Goal: Task Accomplishment & Management: Use online tool/utility

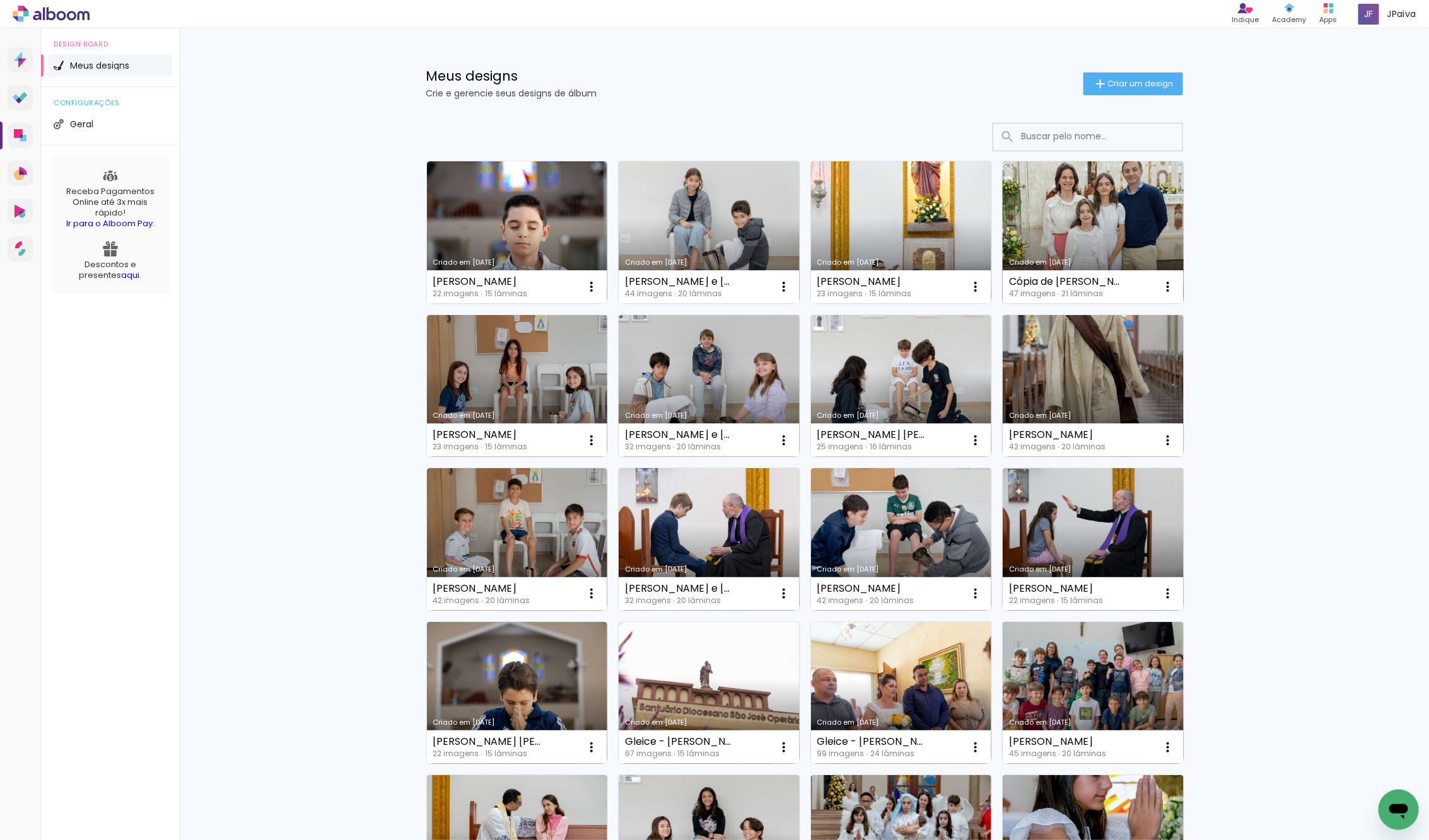
click at [1096, 240] on link "Criado em [DATE]" at bounding box center [1093, 232] width 181 height 142
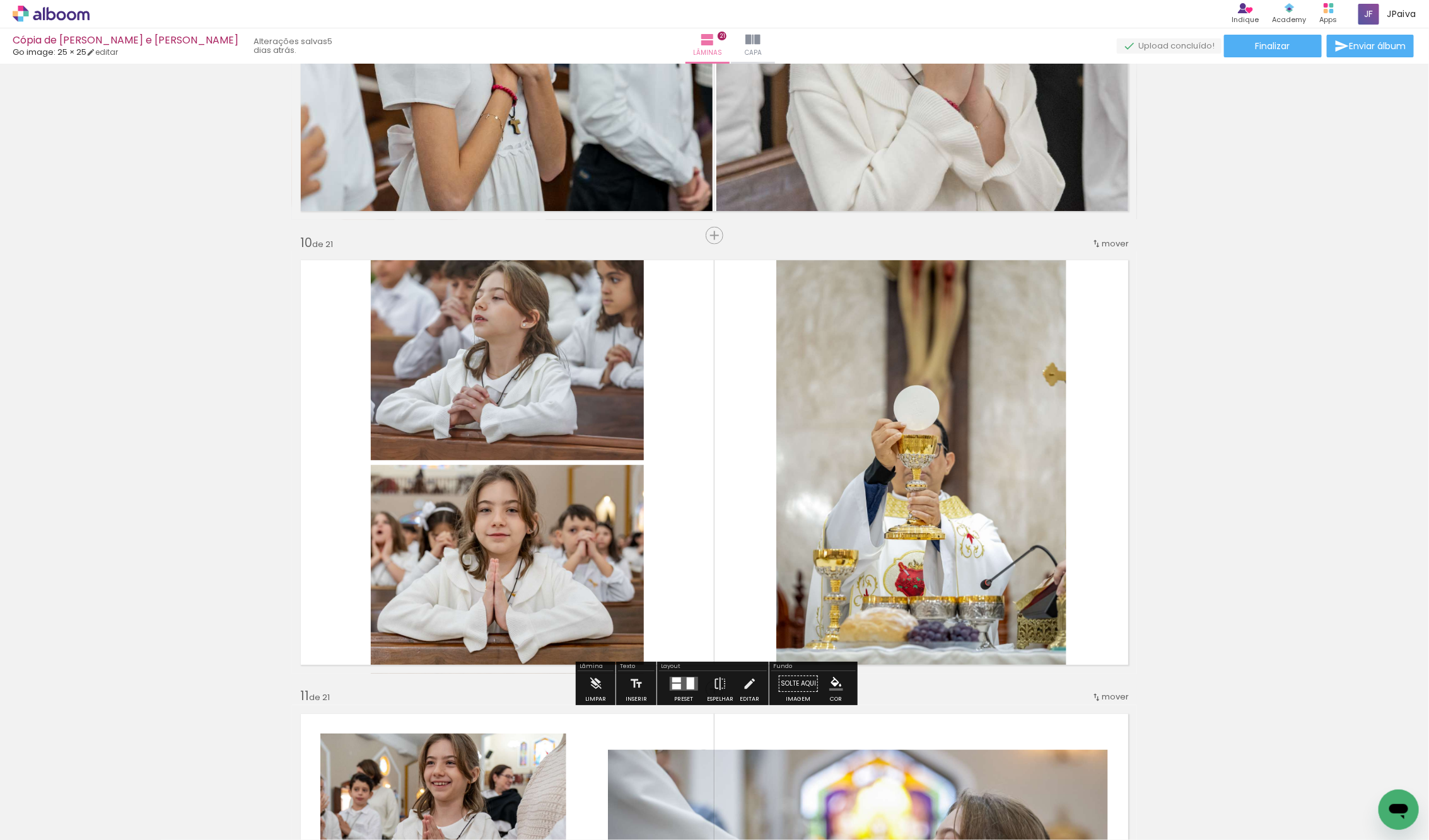
scroll to position [3971, 0]
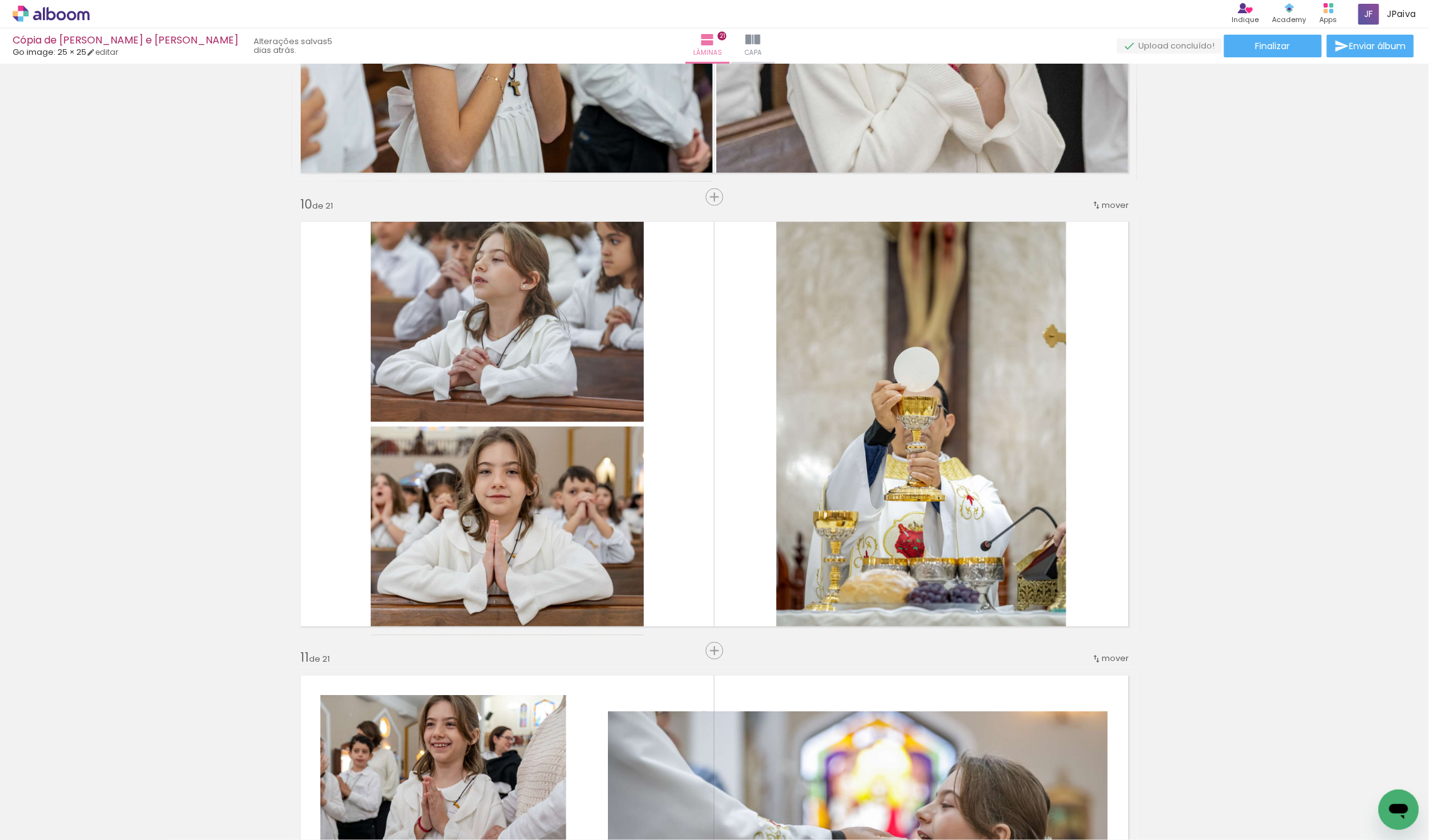
click at [66, 797] on iron-icon at bounding box center [64, 802] width 10 height 10
drag, startPoint x: 31, startPoint y: 801, endPoint x: 23, endPoint y: 801, distance: 8.0
click at [0, 0] on slot "Não utilizadas" at bounding box center [0, 0] width 0 height 0
type input "Não utilizadas"
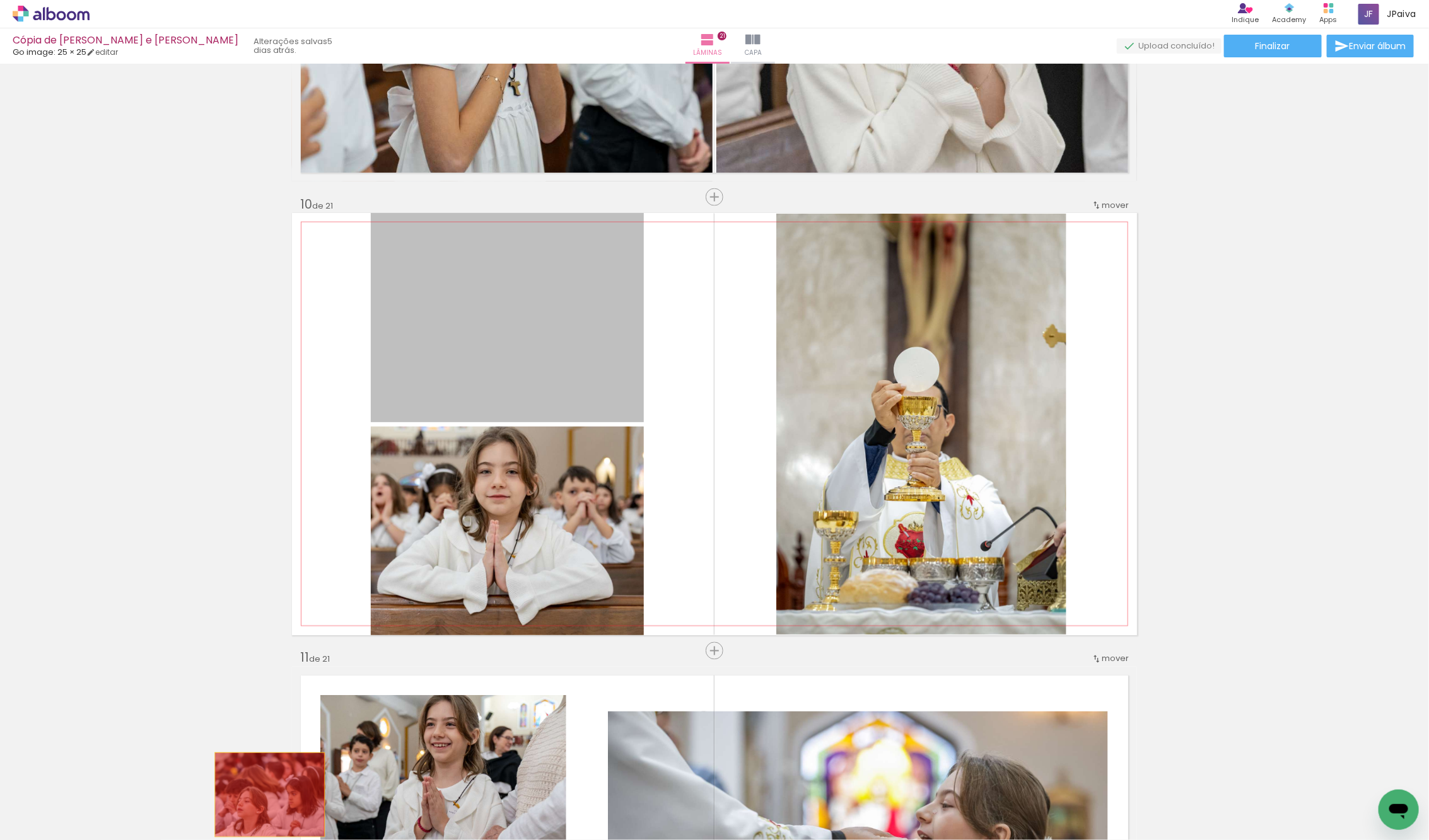
drag, startPoint x: 550, startPoint y: 292, endPoint x: 270, endPoint y: 795, distance: 575.7
click at [270, 795] on quentale-workspace at bounding box center [715, 420] width 1429 height 840
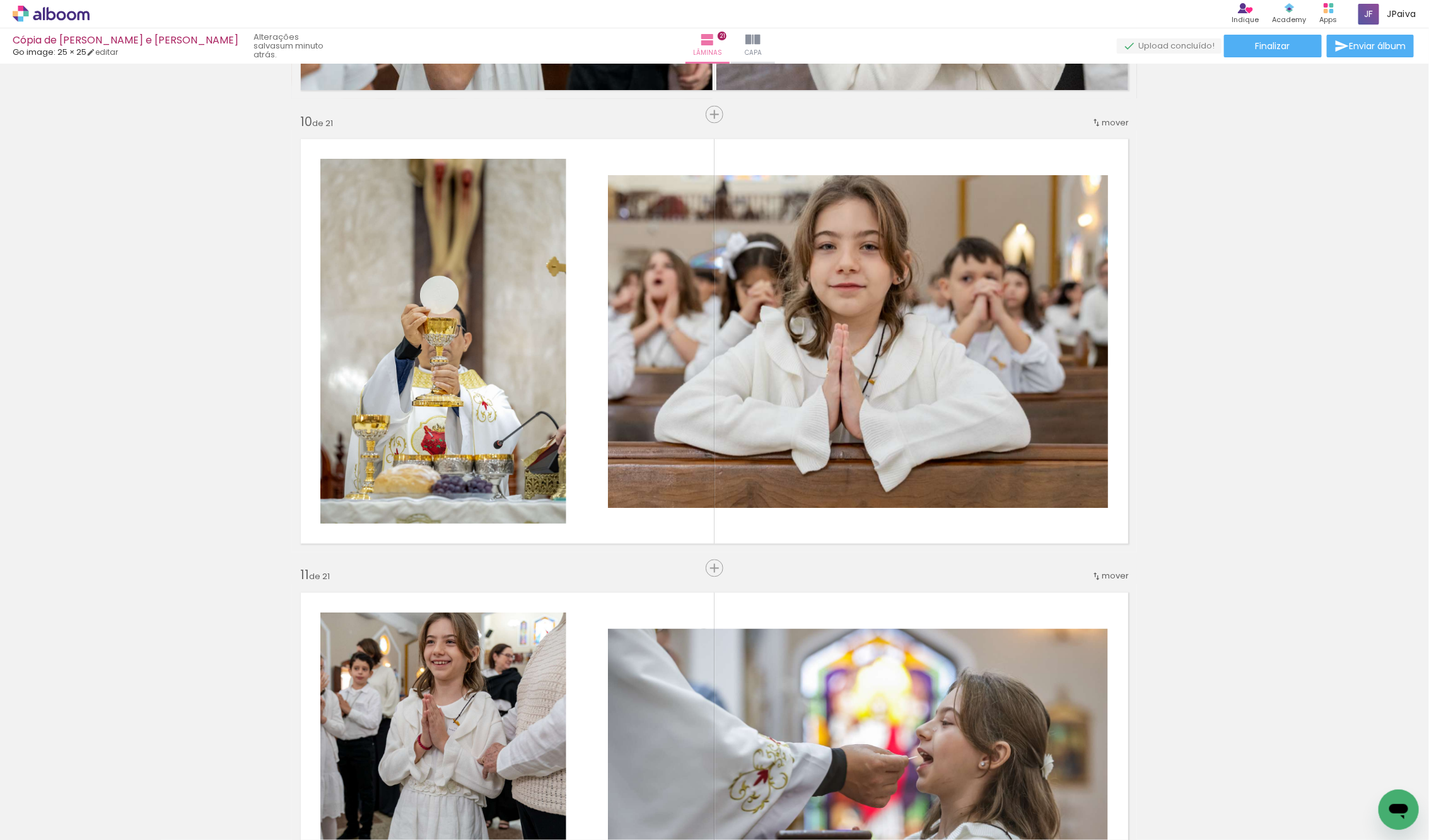
scroll to position [4061, 0]
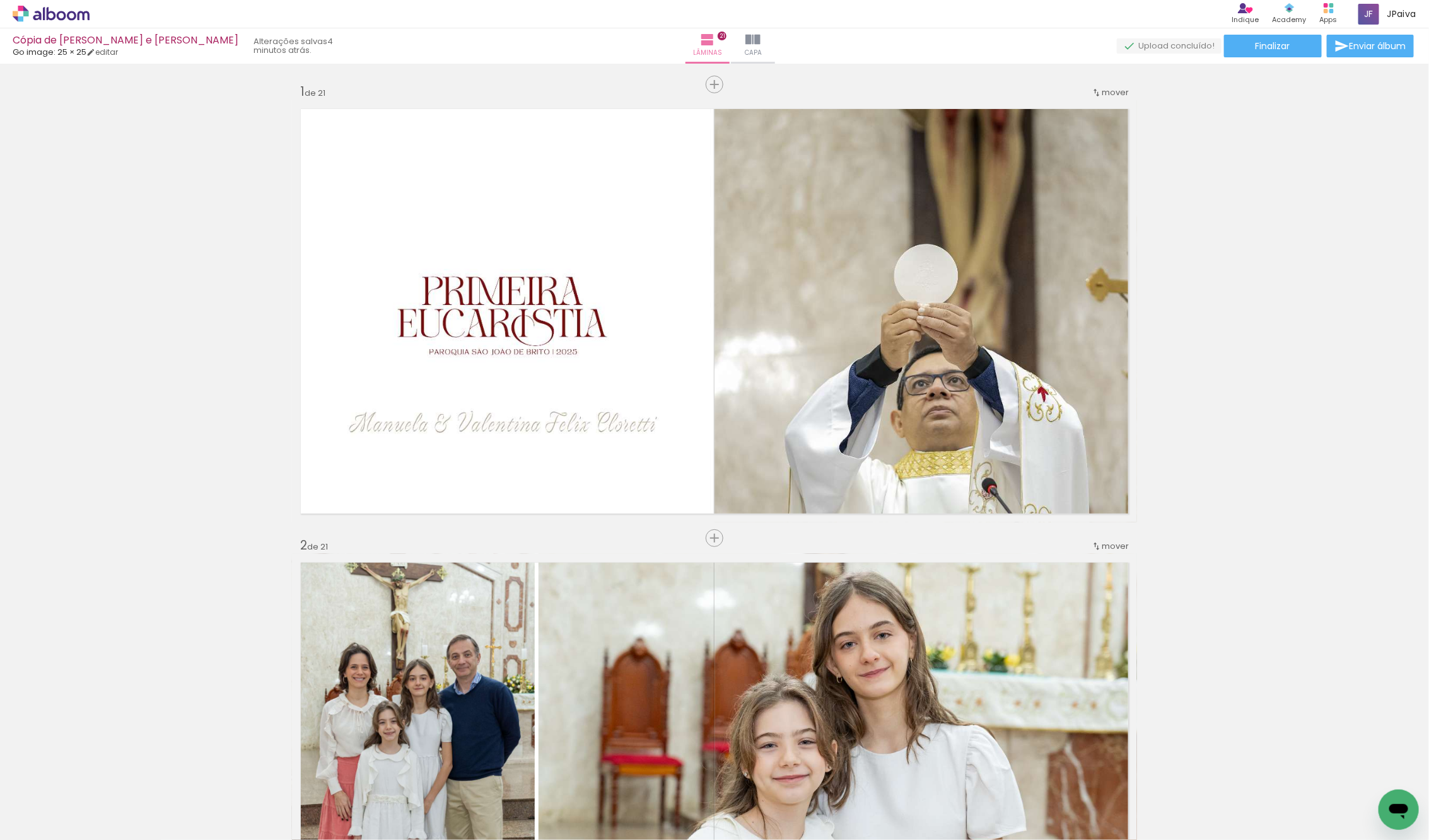
scroll to position [4061, 0]
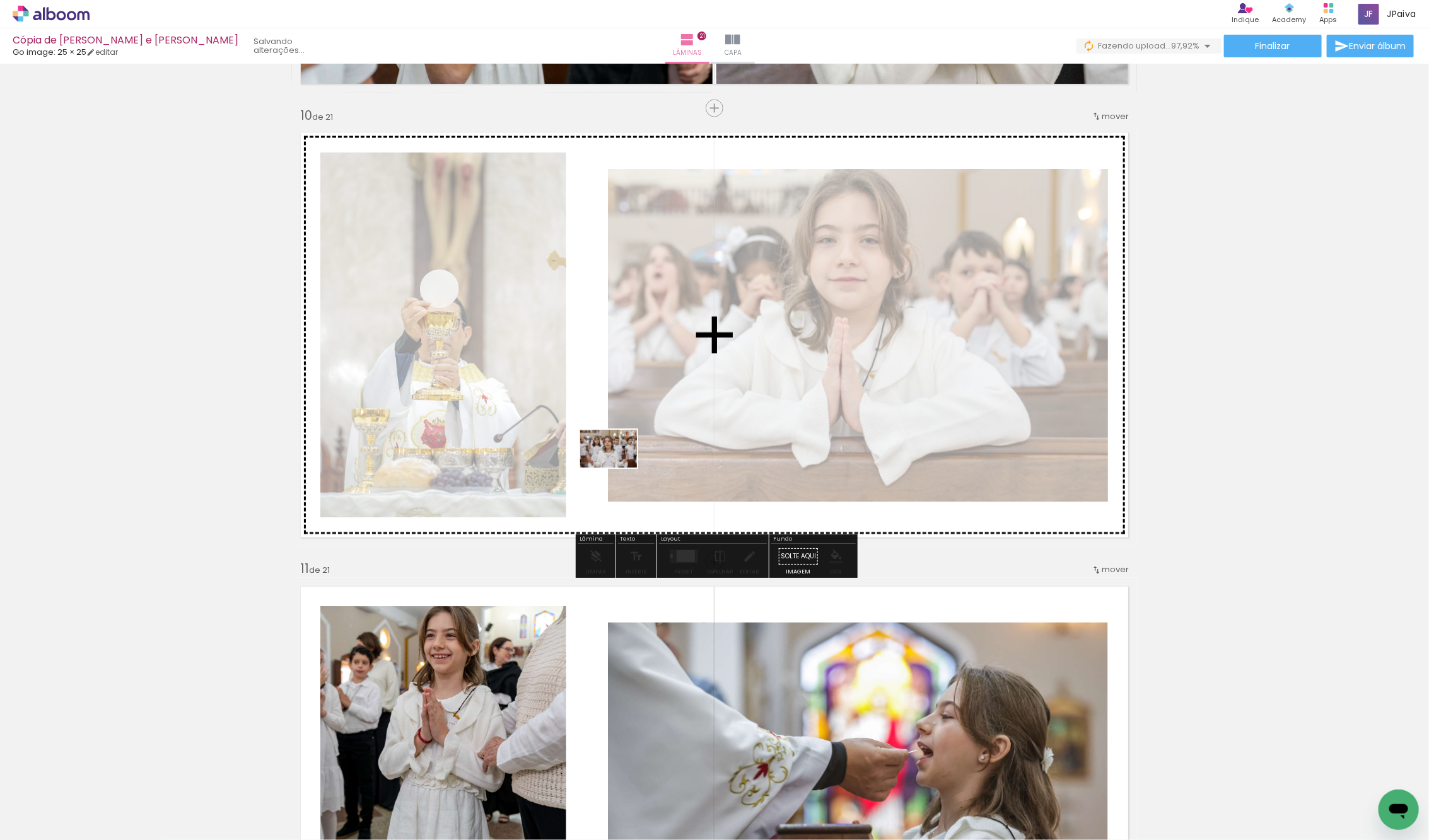
drag, startPoint x: 188, startPoint y: 813, endPoint x: 613, endPoint y: 449, distance: 559.6
click at [617, 449] on quentale-workspace at bounding box center [715, 420] width 1429 height 840
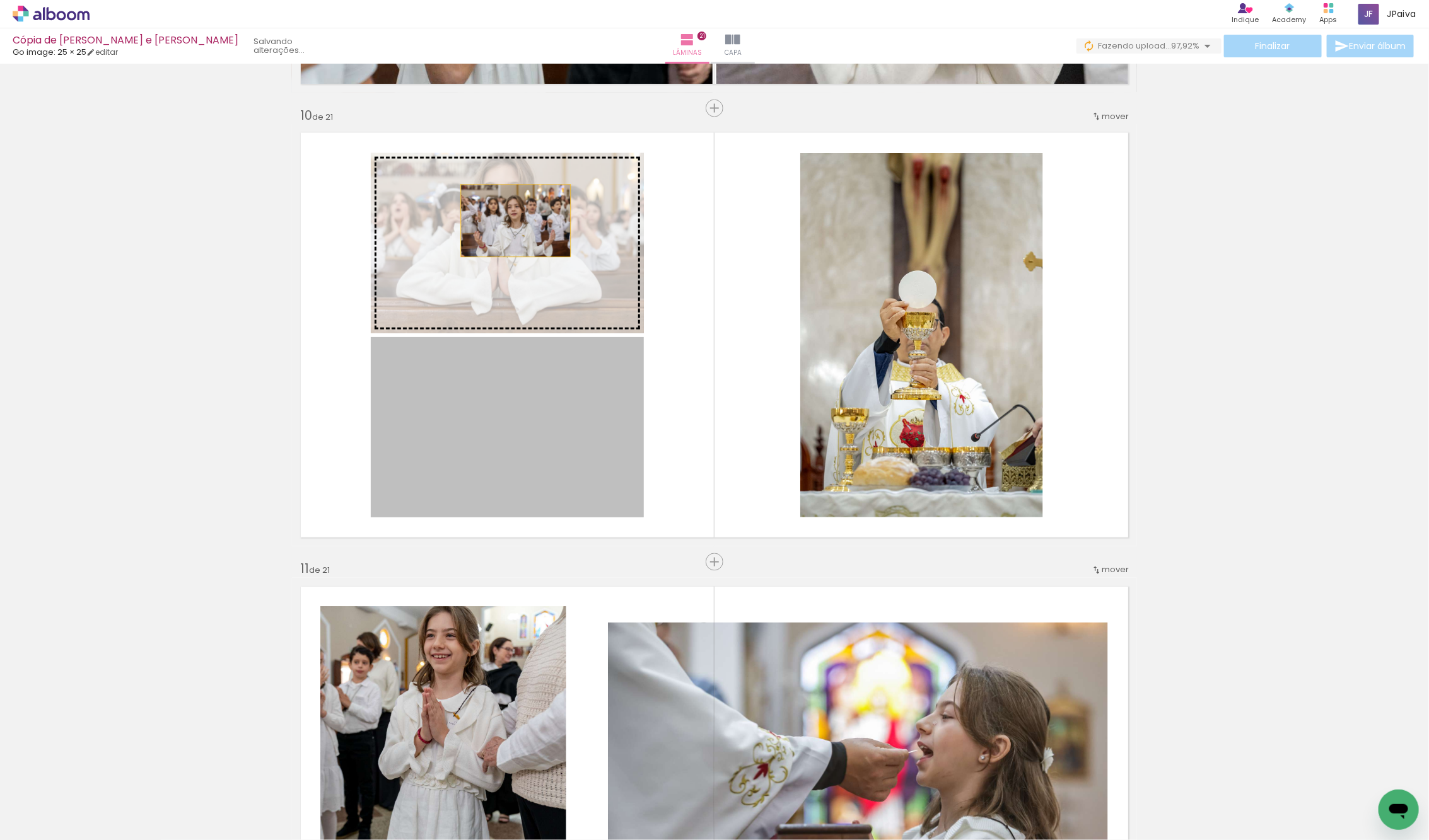
drag, startPoint x: 487, startPoint y: 448, endPoint x: 517, endPoint y: 216, distance: 233.9
click at [0, 0] on slot at bounding box center [0, 0] width 0 height 0
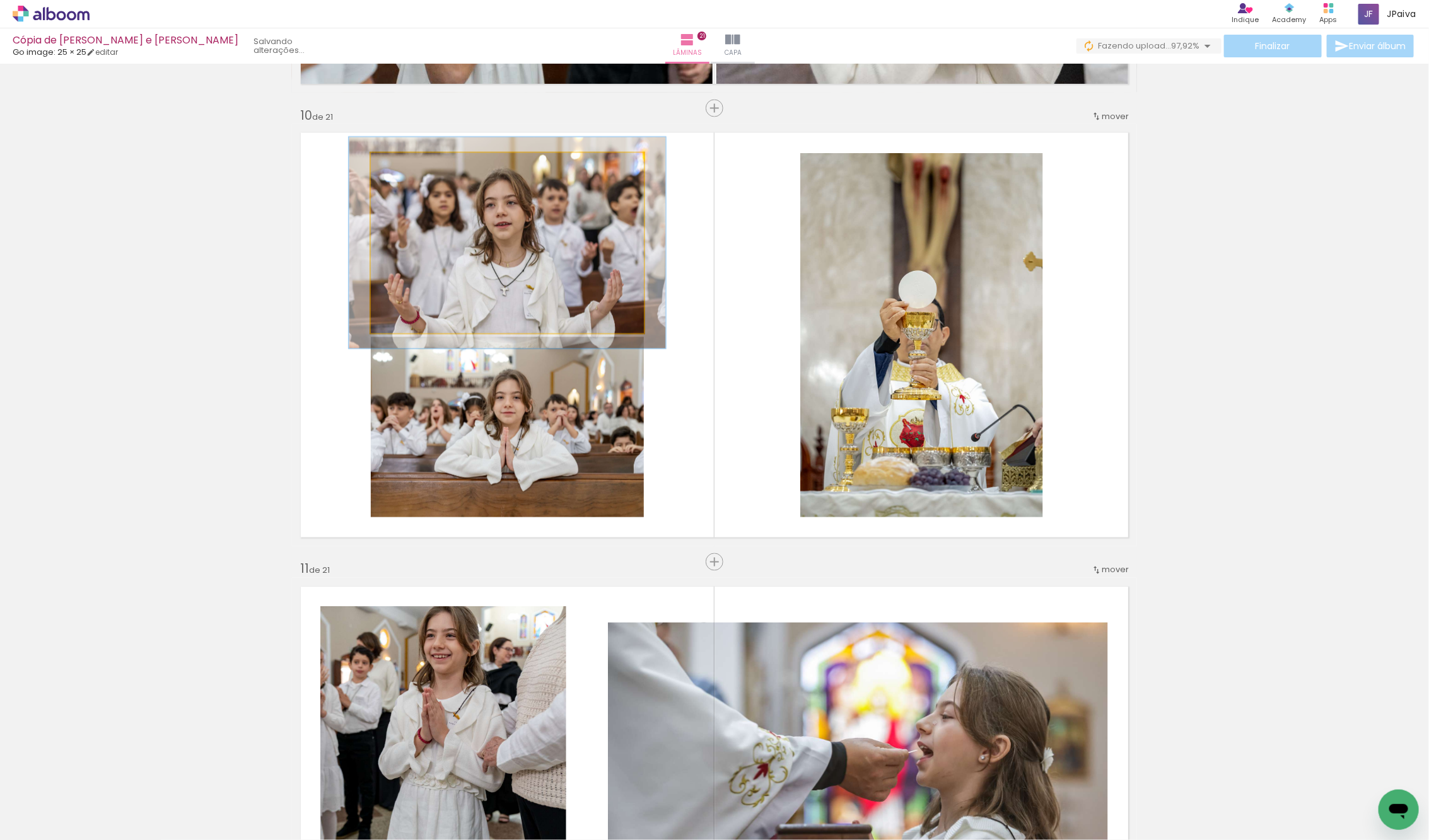
drag, startPoint x: 400, startPoint y: 164, endPoint x: 407, endPoint y: 164, distance: 7.0
type paper-slider "116"
click at [407, 164] on div at bounding box center [407, 167] width 11 height 11
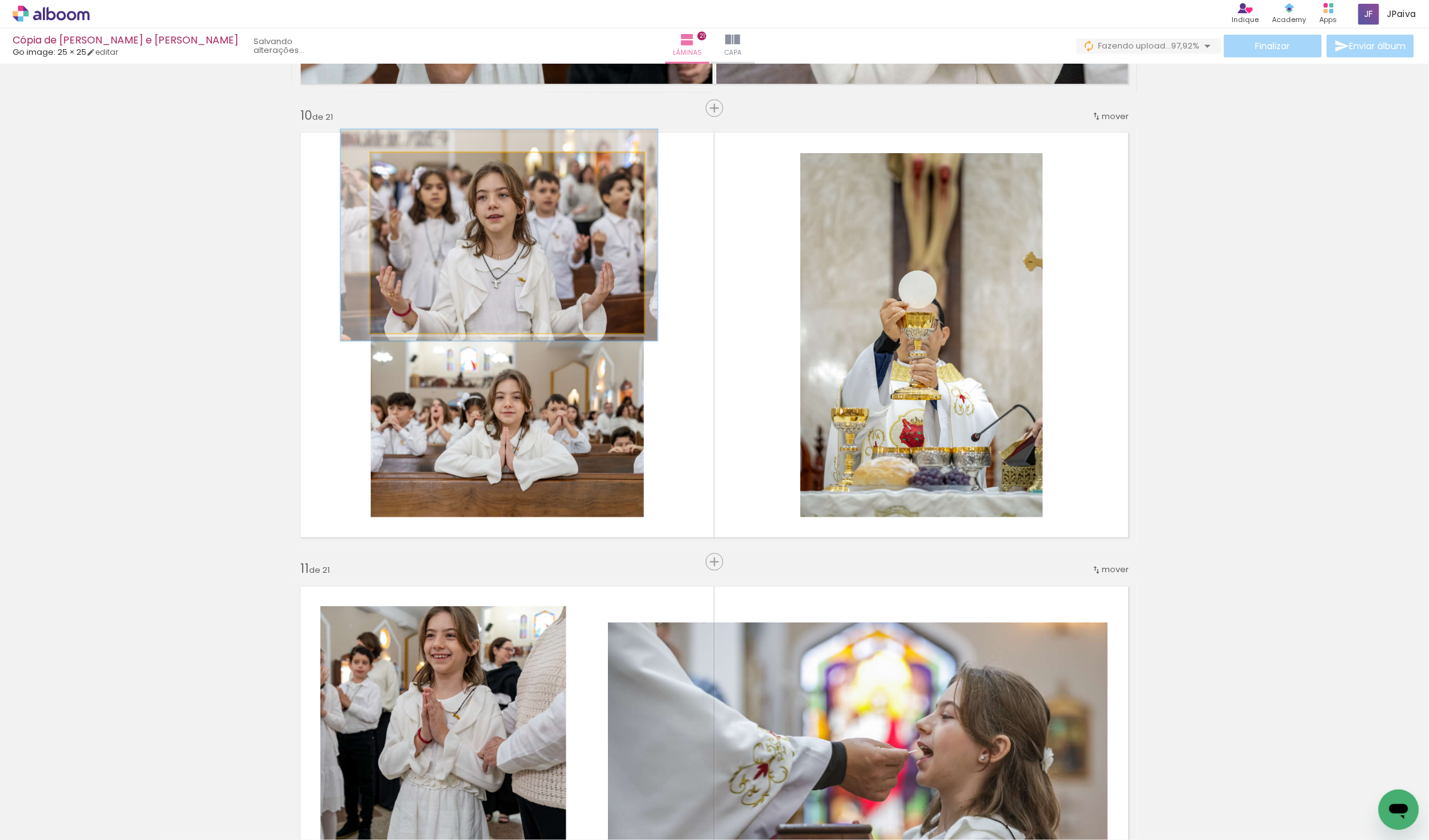
drag, startPoint x: 530, startPoint y: 280, endPoint x: 522, endPoint y: 274, distance: 10.0
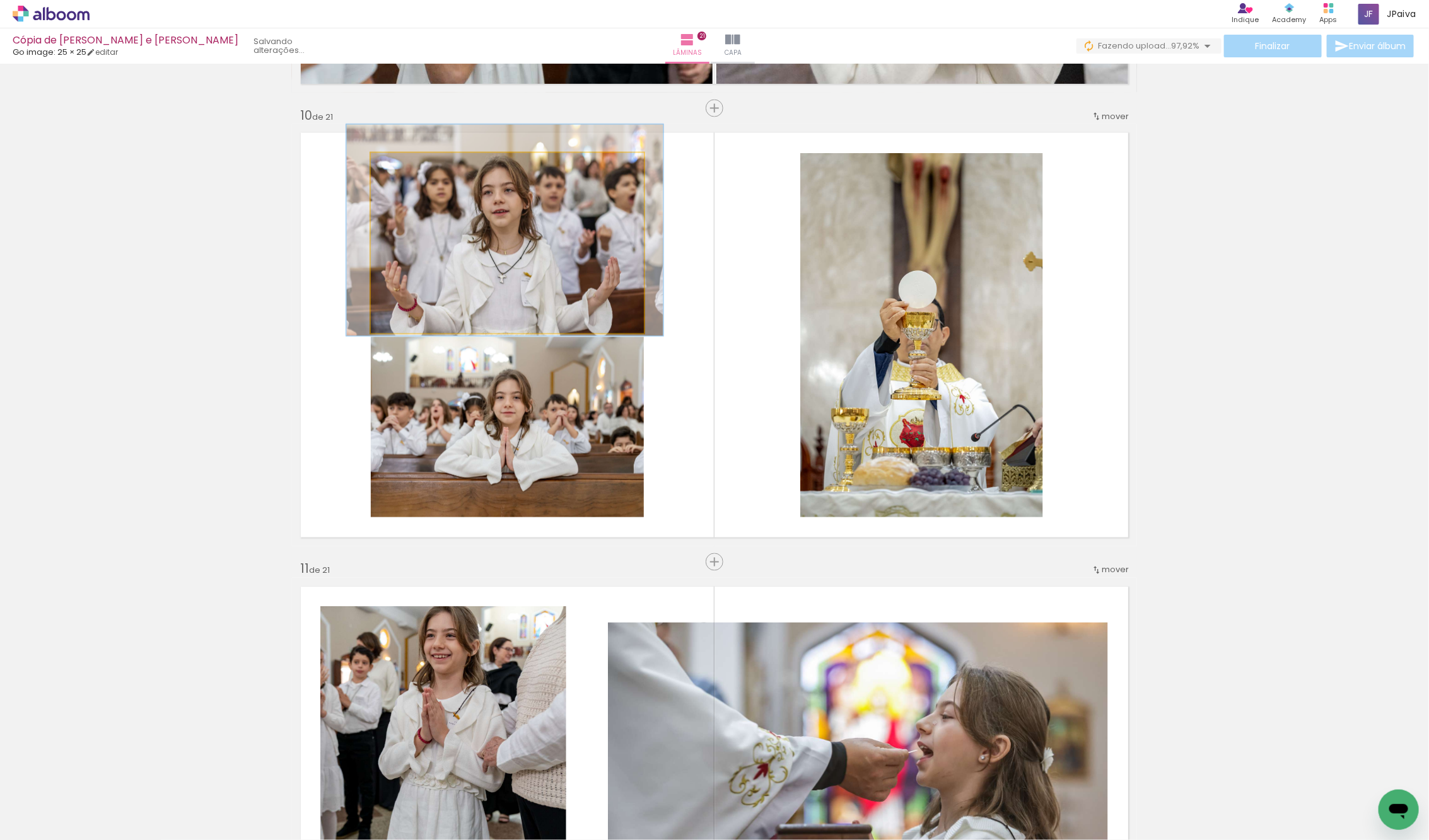
drag, startPoint x: 435, startPoint y: 291, endPoint x: 428, endPoint y: 288, distance: 7.6
click at [435, 287] on div at bounding box center [504, 230] width 317 height 211
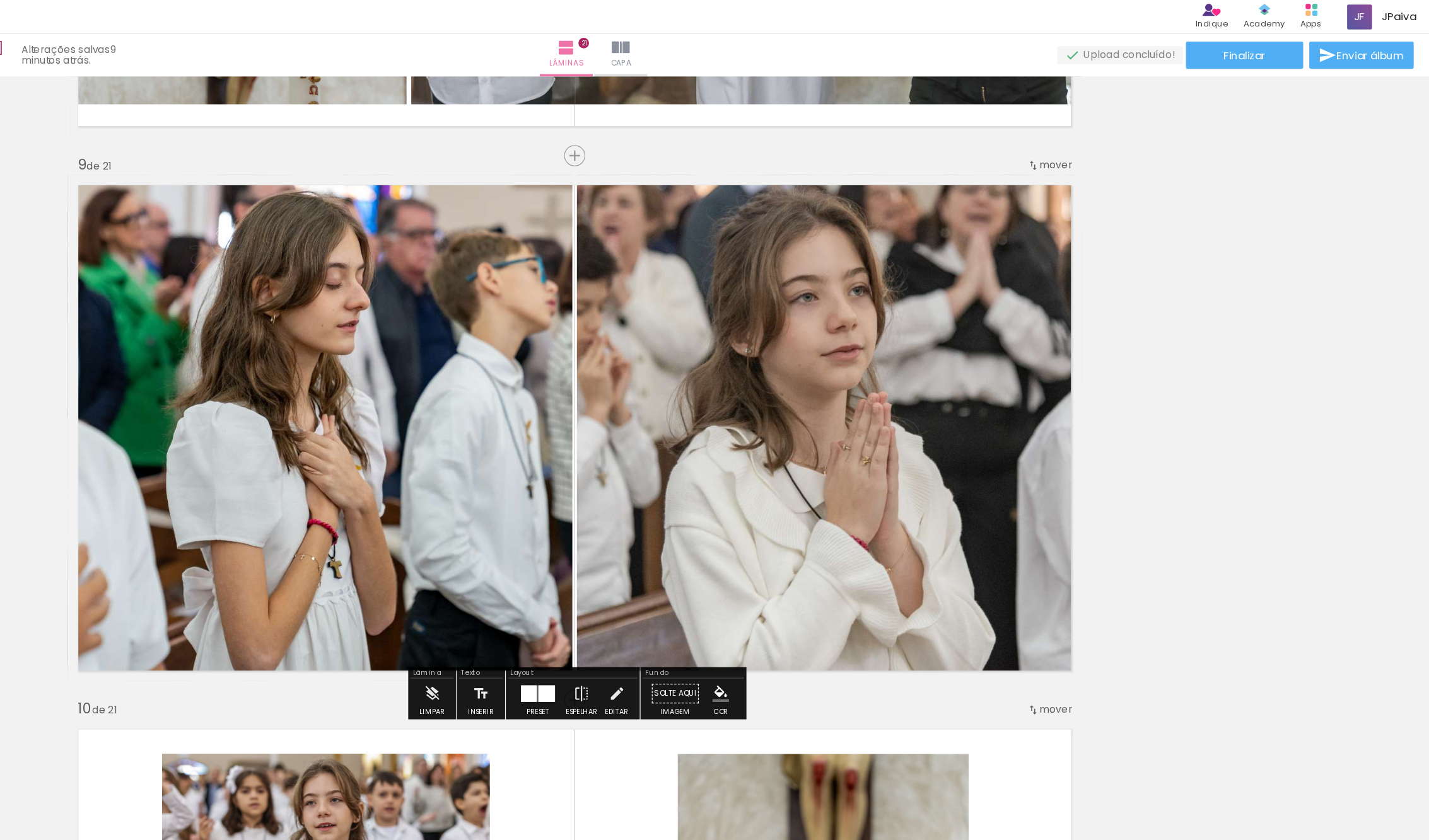
scroll to position [3496, 0]
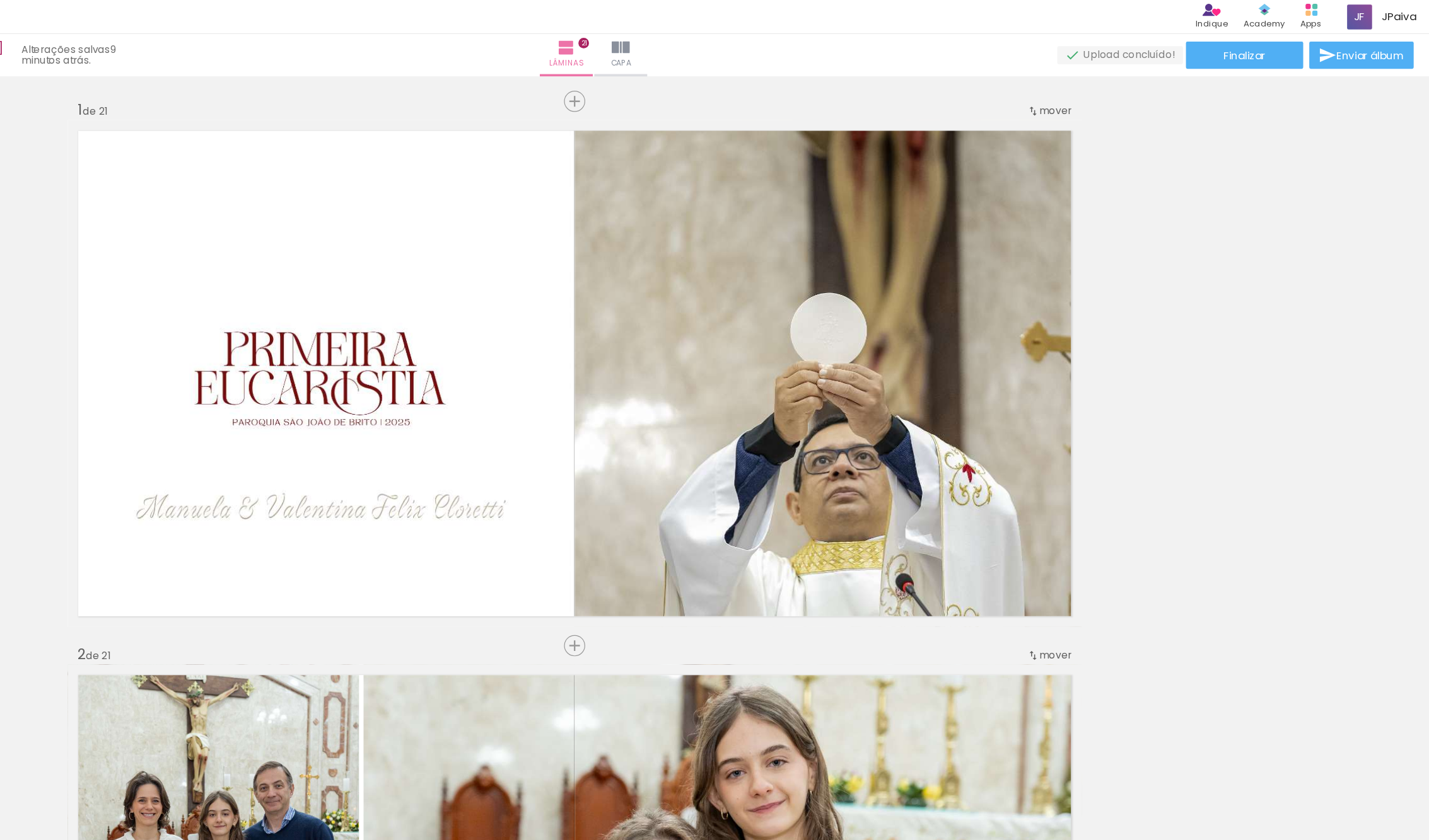
scroll to position [3496, 0]
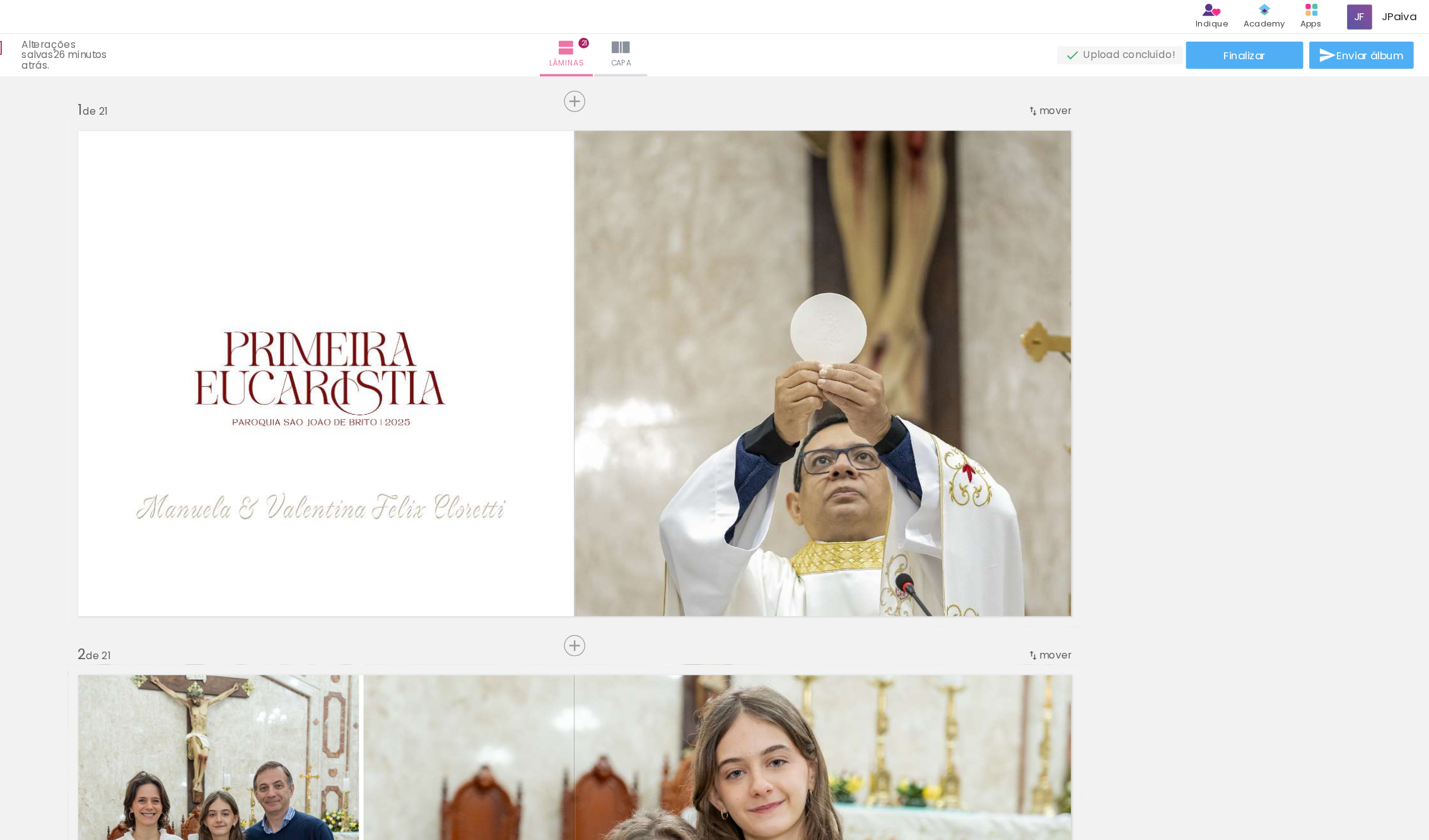
scroll to position [3496, 0]
